Goal: Navigation & Orientation: Find specific page/section

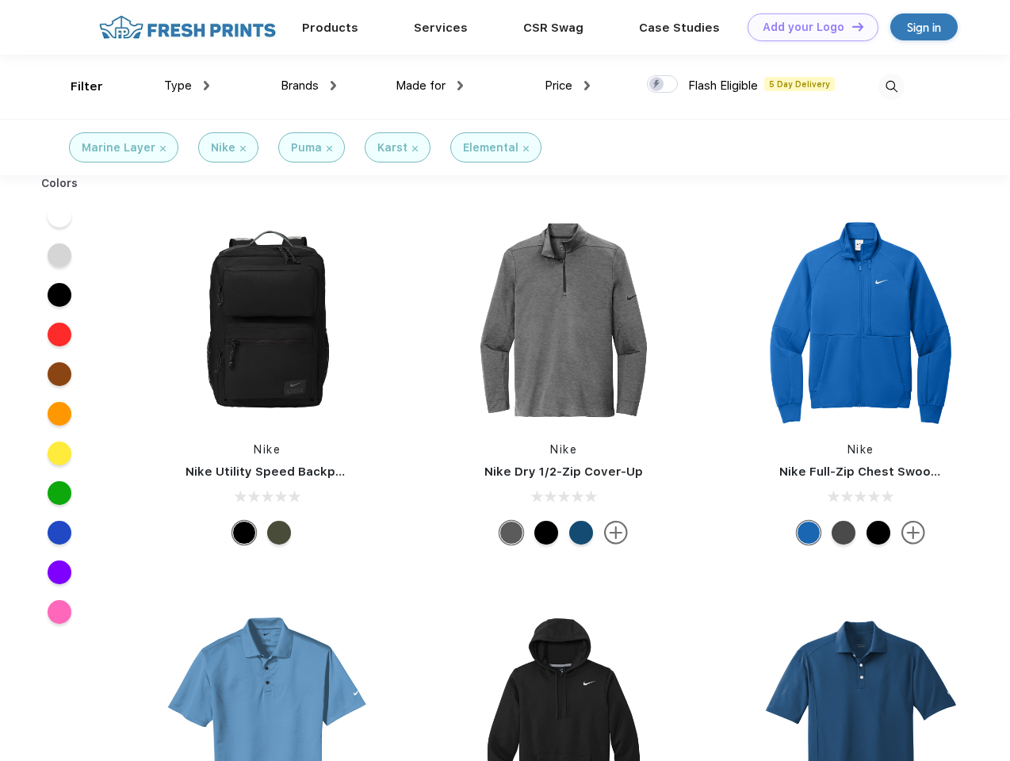
click at [807, 27] on link "Add your Logo Design Tool" at bounding box center [812, 27] width 131 height 28
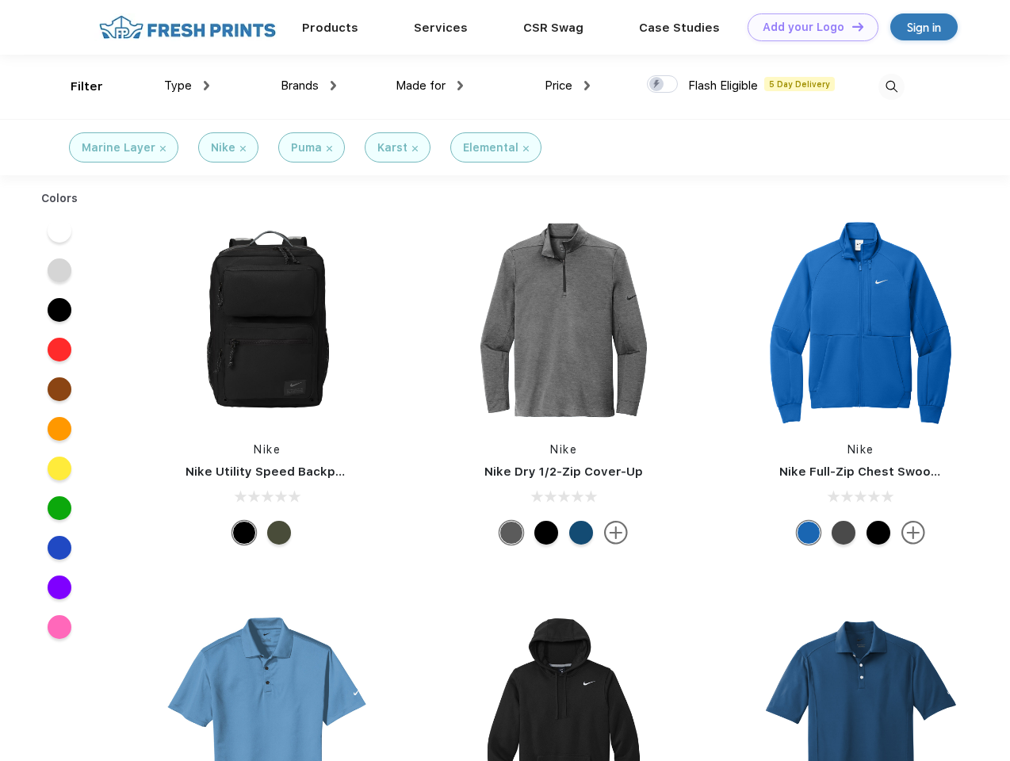
click at [0, 0] on div "Design Tool" at bounding box center [0, 0] width 0 height 0
click at [850, 26] on link "Add your Logo Design Tool" at bounding box center [812, 27] width 131 height 28
click at [76, 86] on div "Filter" at bounding box center [87, 87] width 32 height 18
click at [187, 86] on span "Type" at bounding box center [178, 85] width 28 height 14
click at [308, 86] on span "Brands" at bounding box center [300, 85] width 38 height 14
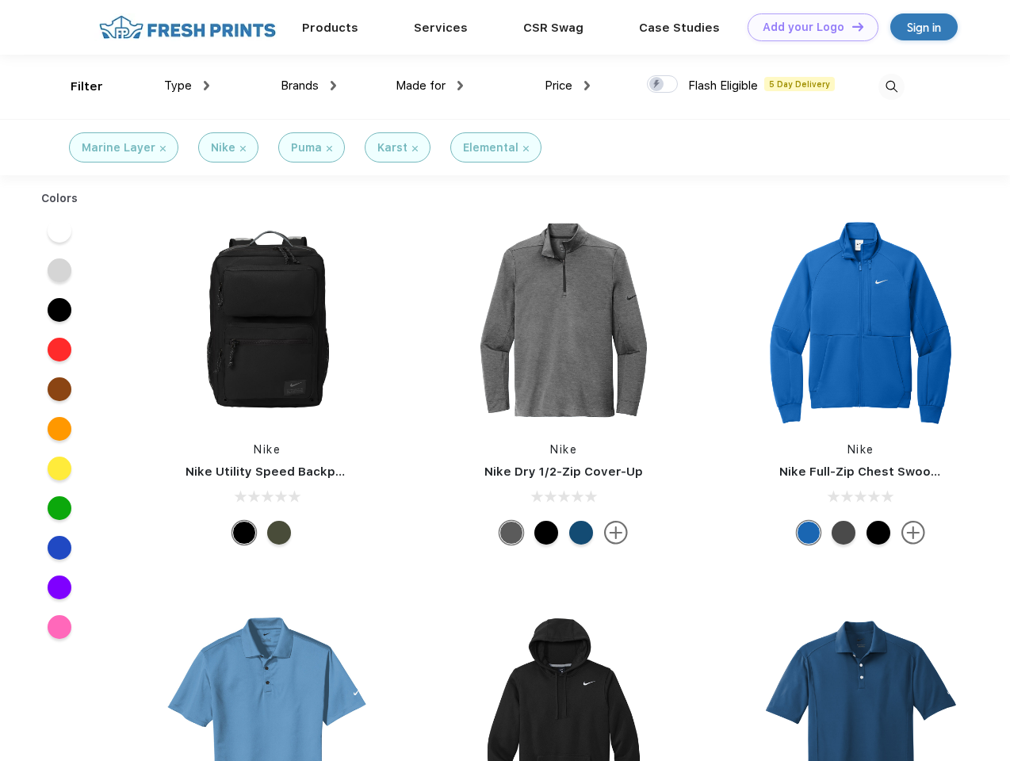
click at [430, 86] on span "Made for" at bounding box center [420, 85] width 50 height 14
click at [567, 86] on span "Price" at bounding box center [558, 85] width 28 height 14
click at [663, 85] on div at bounding box center [662, 83] width 31 height 17
click at [657, 85] on input "checkbox" at bounding box center [652, 79] width 10 height 10
click at [891, 86] on img at bounding box center [891, 87] width 26 height 26
